Goal: Use online tool/utility: Utilize a website feature to perform a specific function

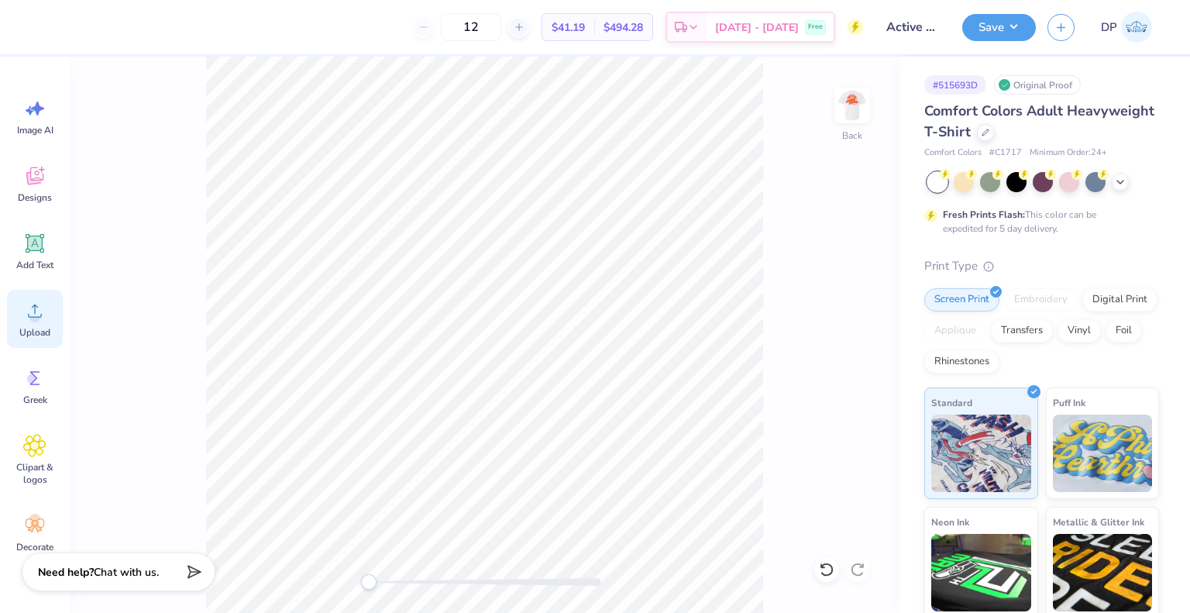
click at [30, 324] on div "Upload" at bounding box center [35, 319] width 56 height 58
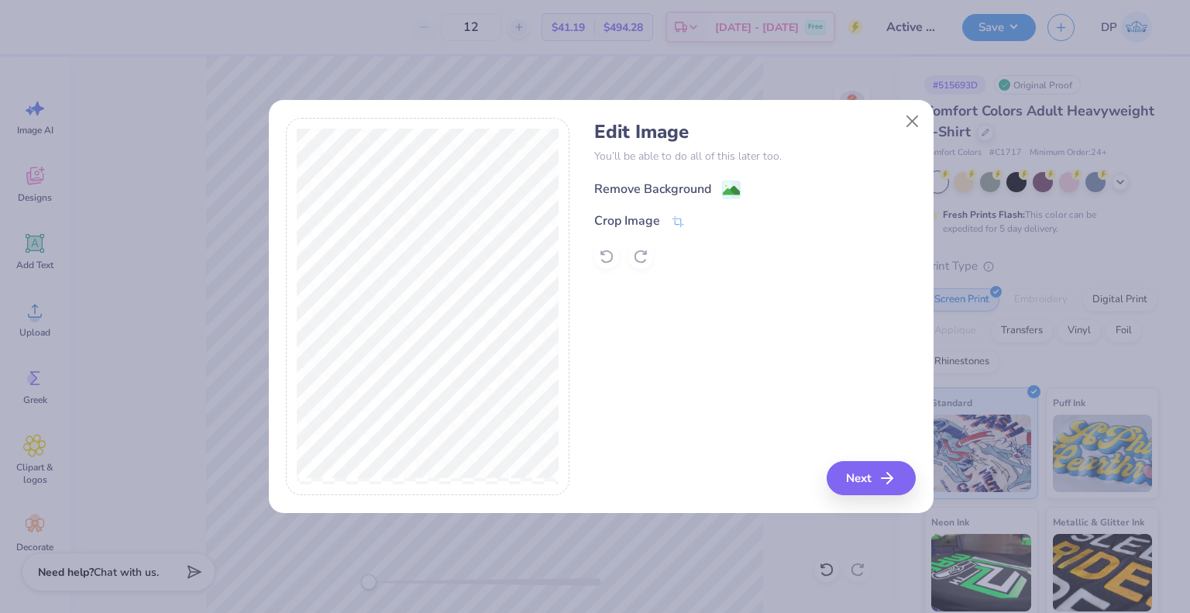
click at [691, 185] on div "Remove Background" at bounding box center [652, 189] width 117 height 19
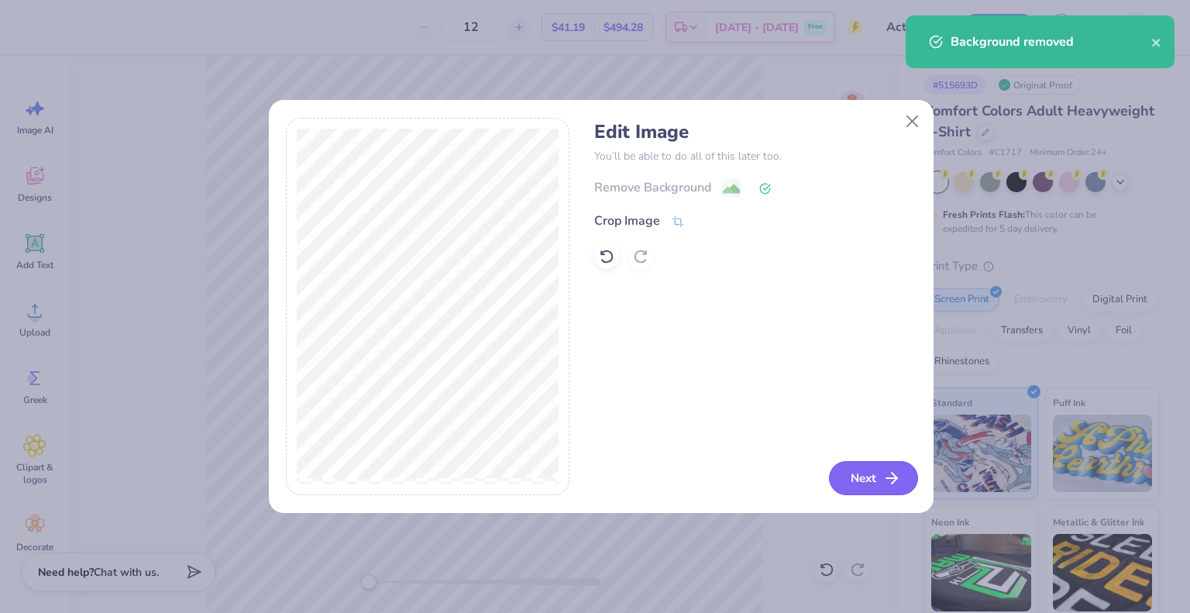
click at [849, 465] on button "Next" at bounding box center [873, 478] width 89 height 34
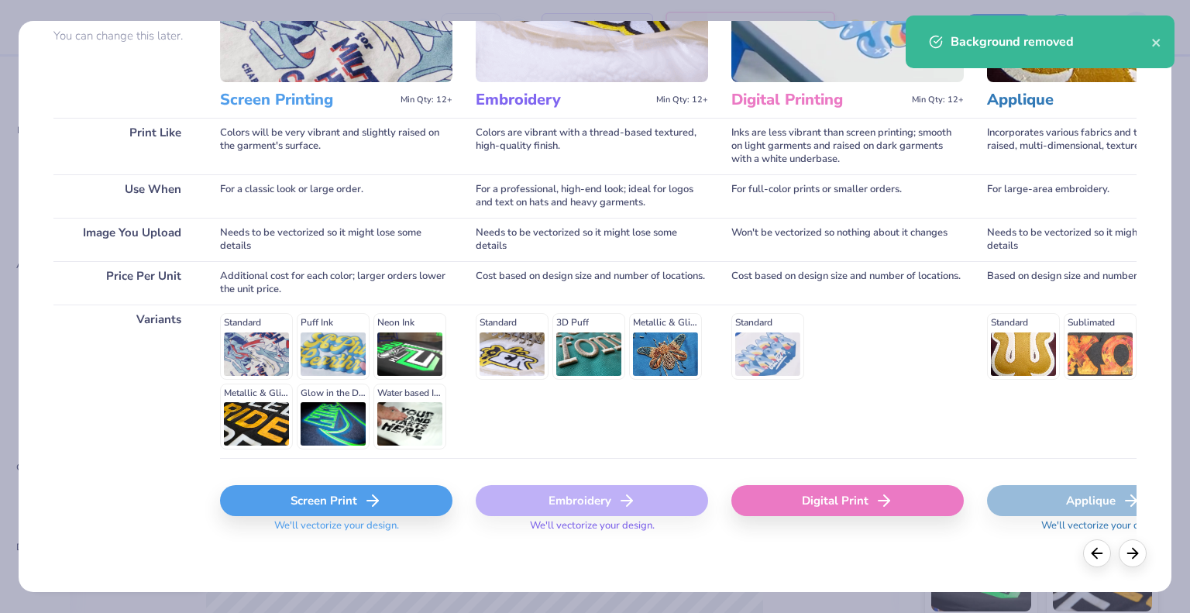
scroll to position [159, 0]
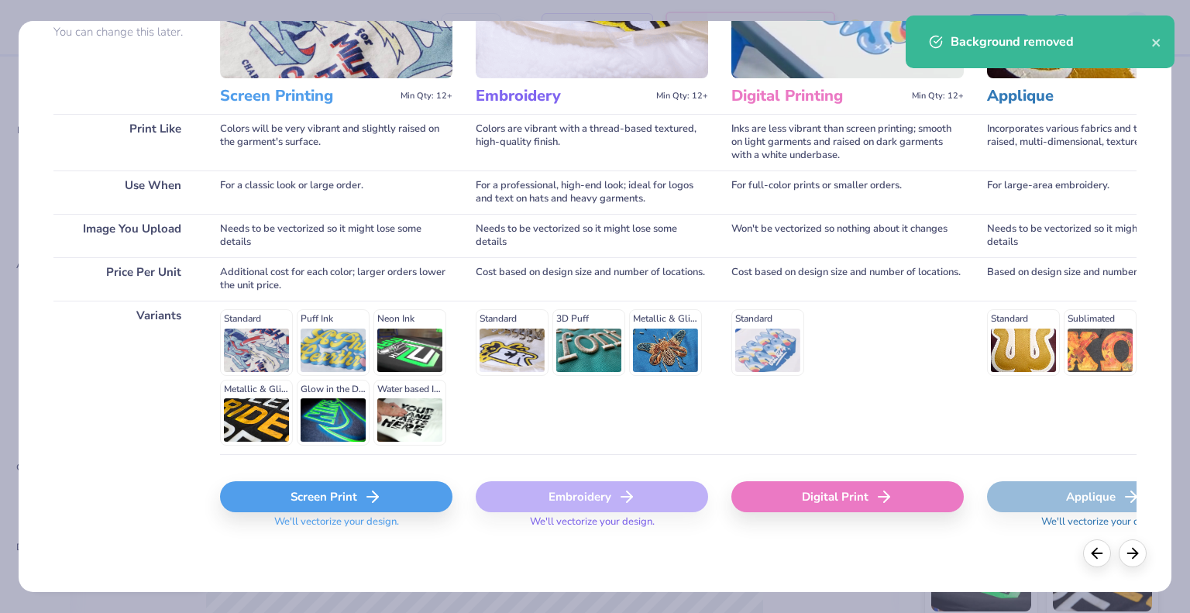
click at [368, 506] on div "Screen Print" at bounding box center [336, 496] width 232 height 31
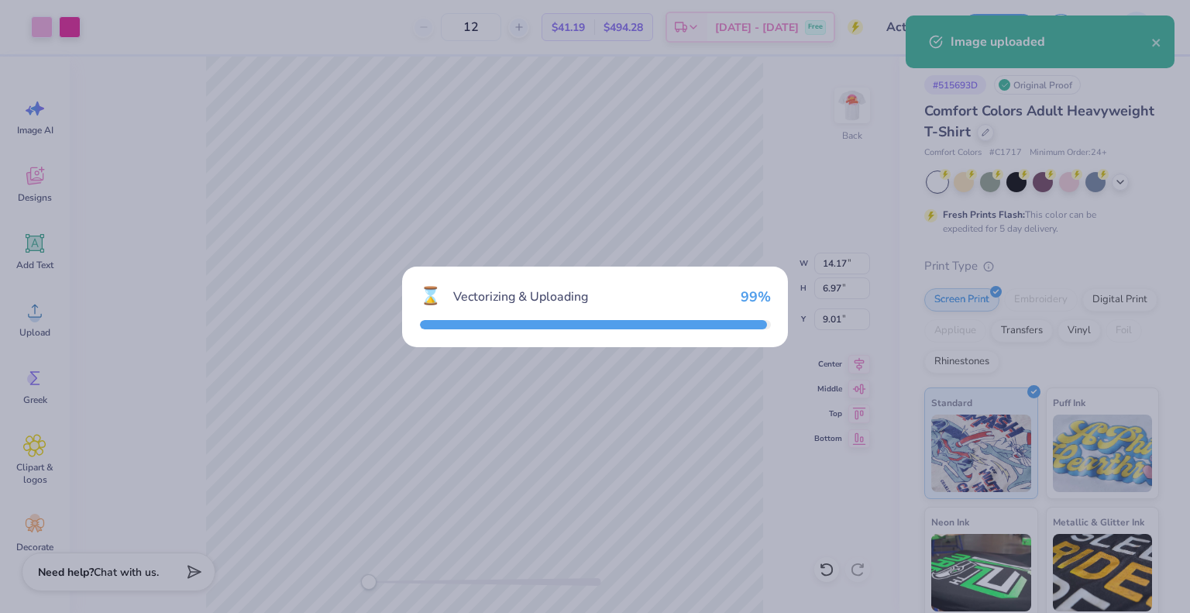
click at [850, 178] on div "⌛ Vectorizing & Uploading 99 %" at bounding box center [595, 306] width 1190 height 613
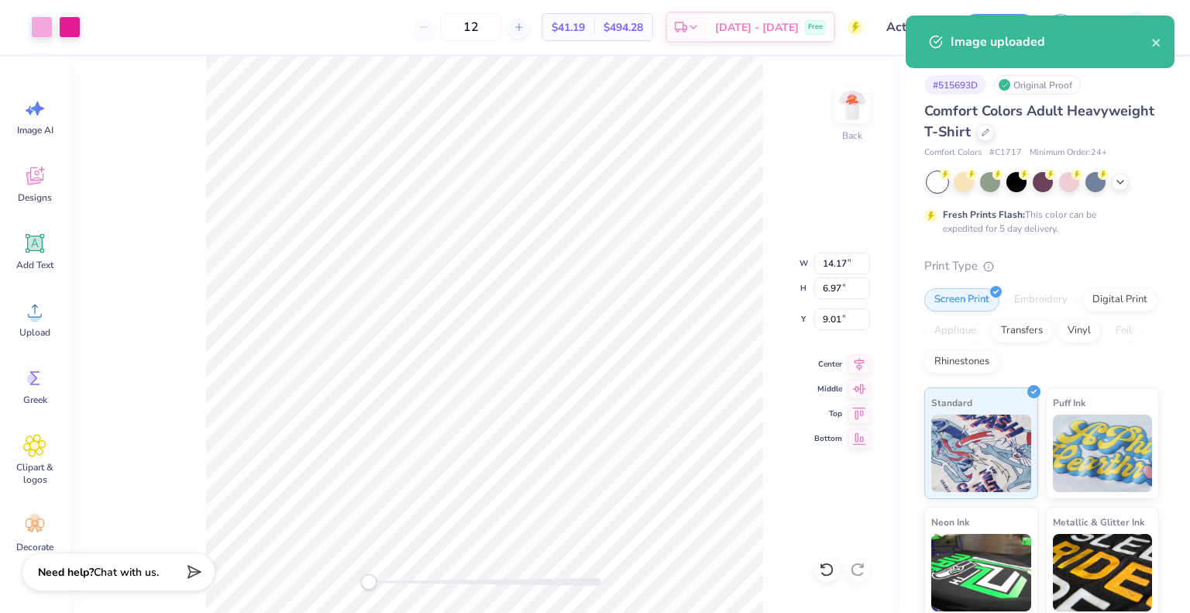
type input "9.80"
type input "4.82"
type input "11.17"
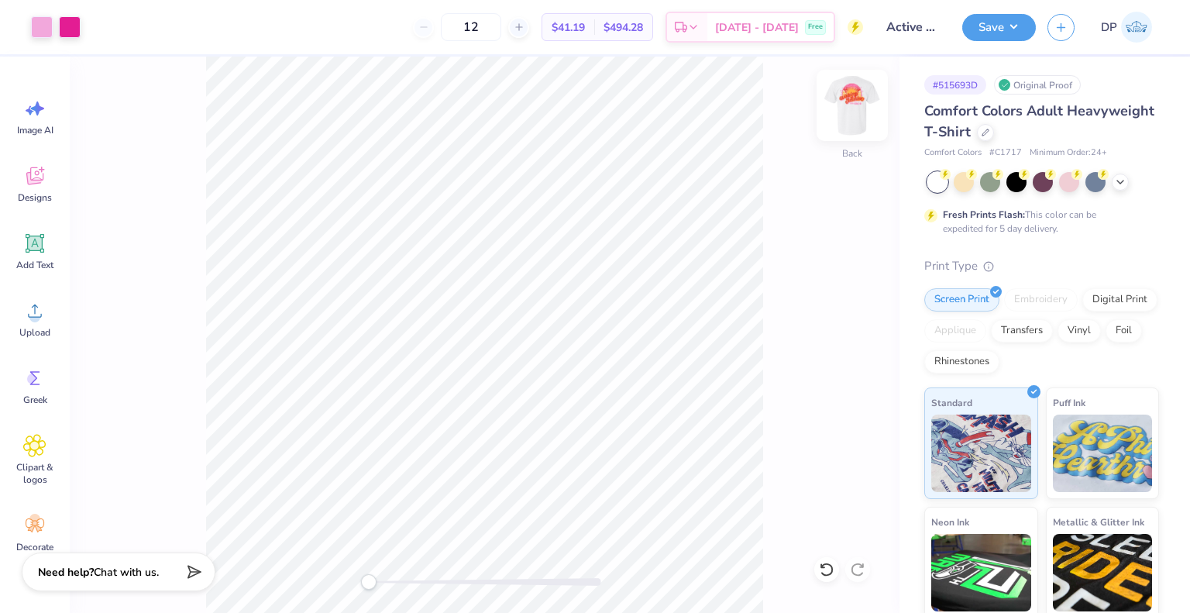
click at [843, 108] on img at bounding box center [852, 105] width 62 height 62
click at [991, 27] on button "Save" at bounding box center [999, 25] width 74 height 27
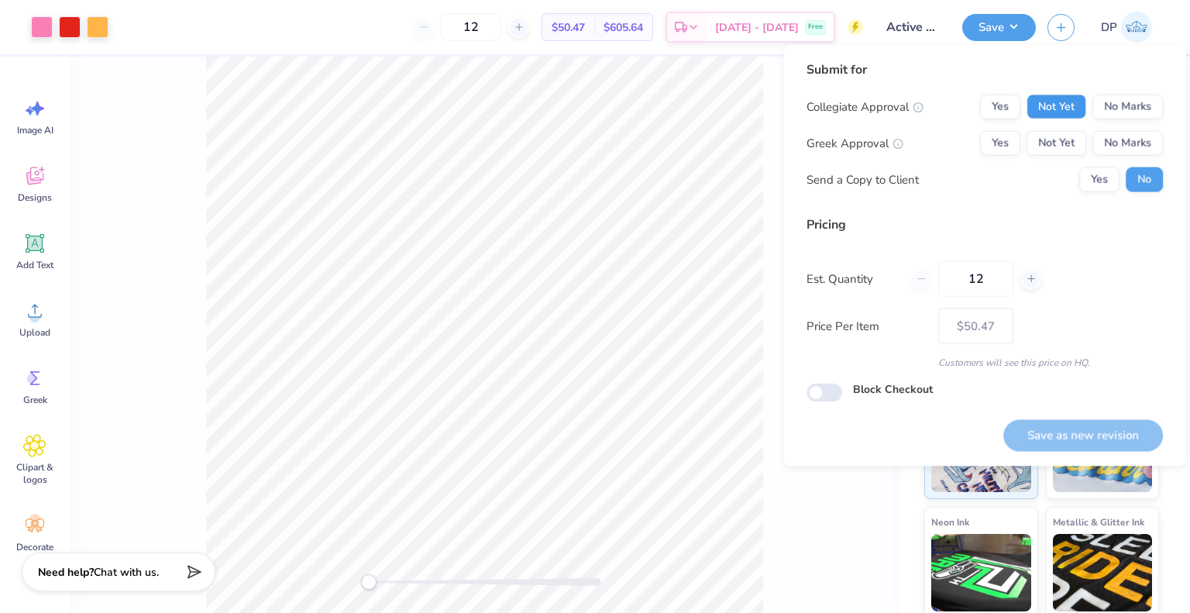
click at [1048, 110] on button "Not Yet" at bounding box center [1056, 106] width 60 height 25
click at [1047, 132] on button "Not Yet" at bounding box center [1056, 143] width 60 height 25
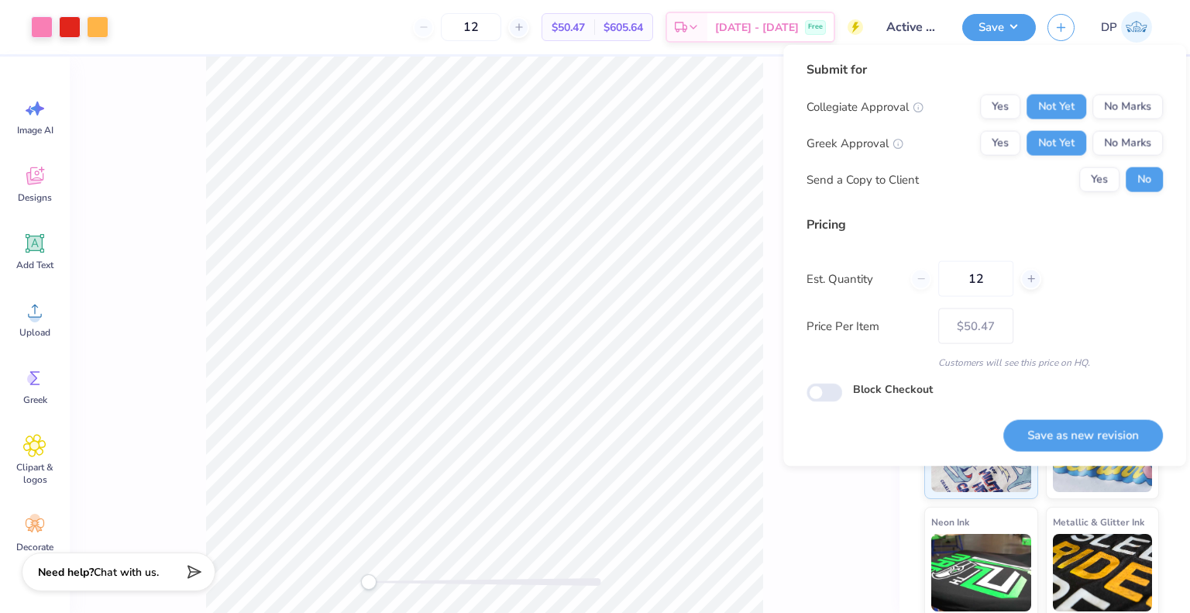
click at [1095, 165] on div "Collegiate Approval Yes Not Yet No Marks Greek Approval Yes Not Yet No Marks Se…" at bounding box center [984, 143] width 356 height 98
click at [1095, 177] on button "Yes" at bounding box center [1099, 179] width 40 height 25
click at [1071, 435] on button "Save as new revision" at bounding box center [1083, 435] width 160 height 32
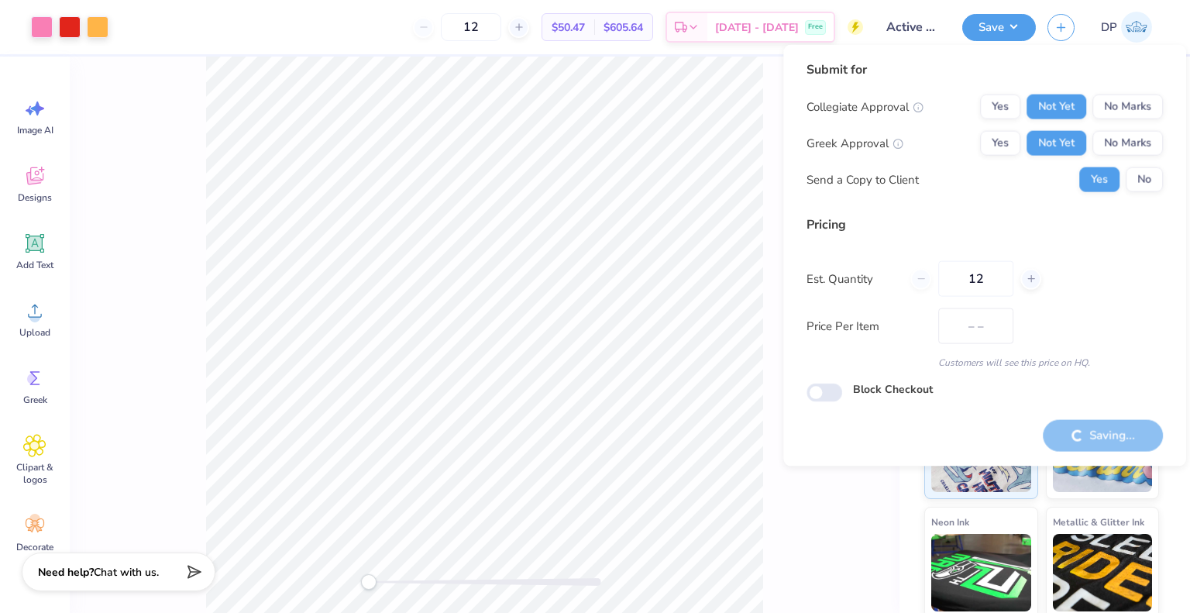
type input "$50.47"
click at [854, 424] on div "Submit for Collegiate Approval Yes Not Yet No Marks Greek Approval Yes Not Yet …" at bounding box center [984, 255] width 356 height 390
